Goal: Find specific page/section: Find specific page/section

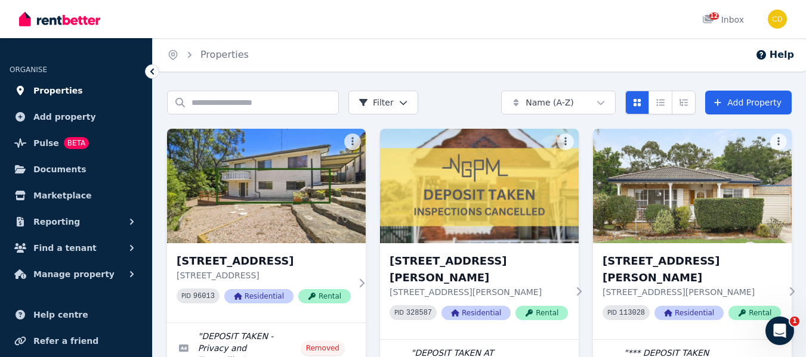
click at [76, 88] on link "Properties" at bounding box center [76, 91] width 133 height 24
click at [56, 88] on span "Properties" at bounding box center [58, 91] width 50 height 14
click at [61, 90] on span "Properties" at bounding box center [58, 91] width 50 height 14
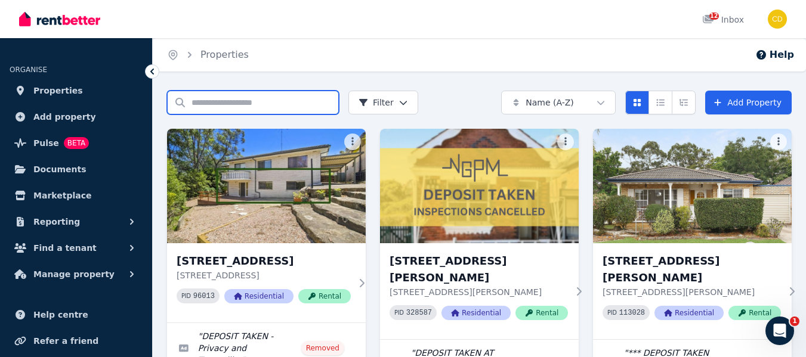
click at [234, 106] on input "Search properties" at bounding box center [253, 103] width 172 height 24
type input "****"
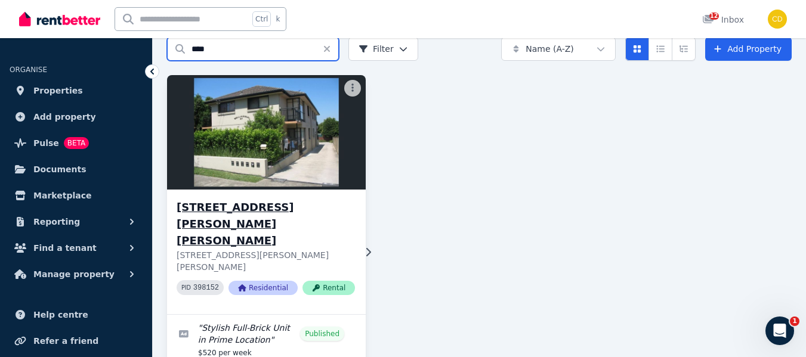
scroll to position [60, 0]
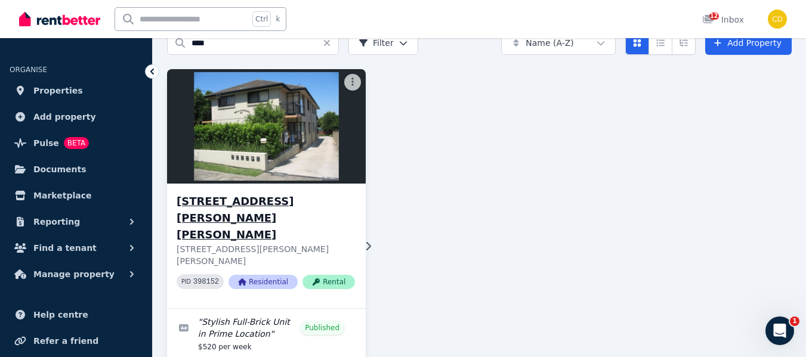
click at [261, 203] on h3 "[STREET_ADDRESS][PERSON_NAME][PERSON_NAME]" at bounding box center [266, 218] width 178 height 50
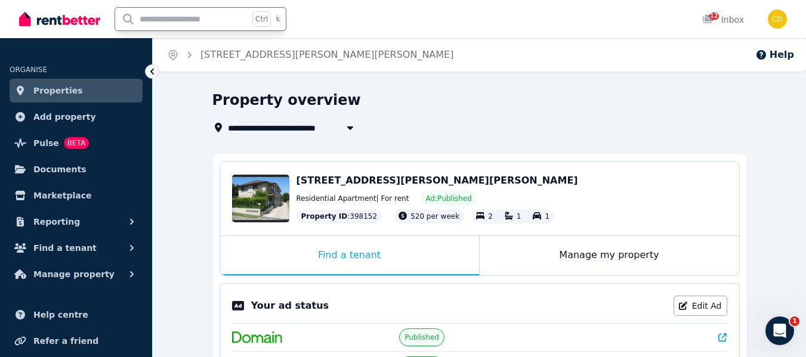
click at [184, 17] on input "text" at bounding box center [182, 19] width 134 height 23
type input "*******"
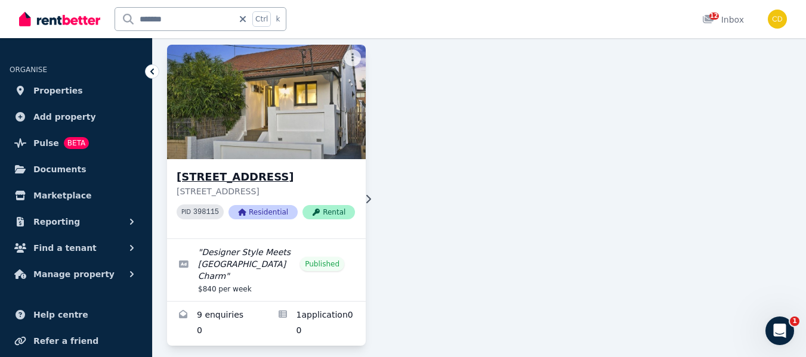
scroll to position [94, 0]
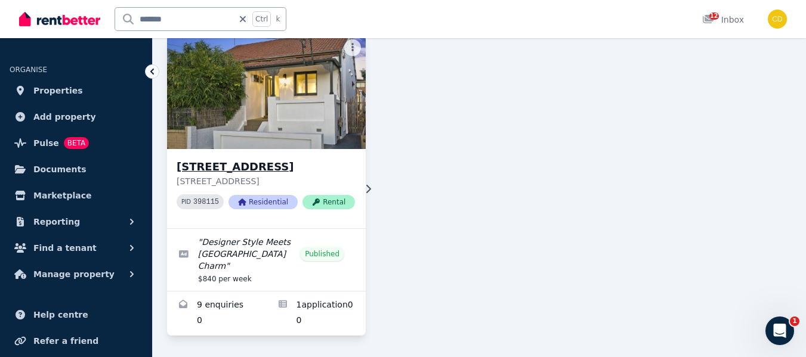
click at [257, 165] on h3 "[STREET_ADDRESS]" at bounding box center [266, 167] width 178 height 17
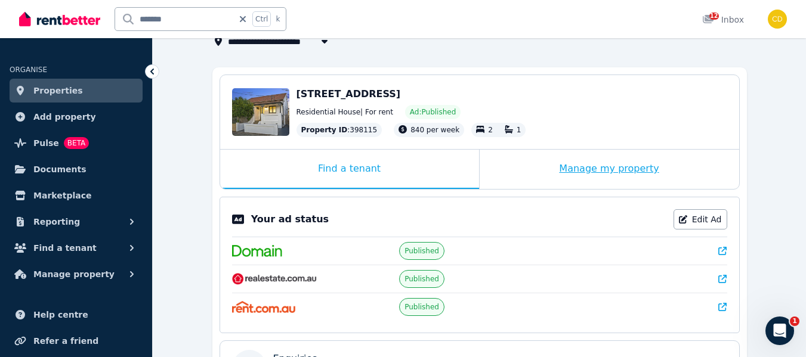
scroll to position [55, 0]
